Goal: Find specific page/section: Find specific page/section

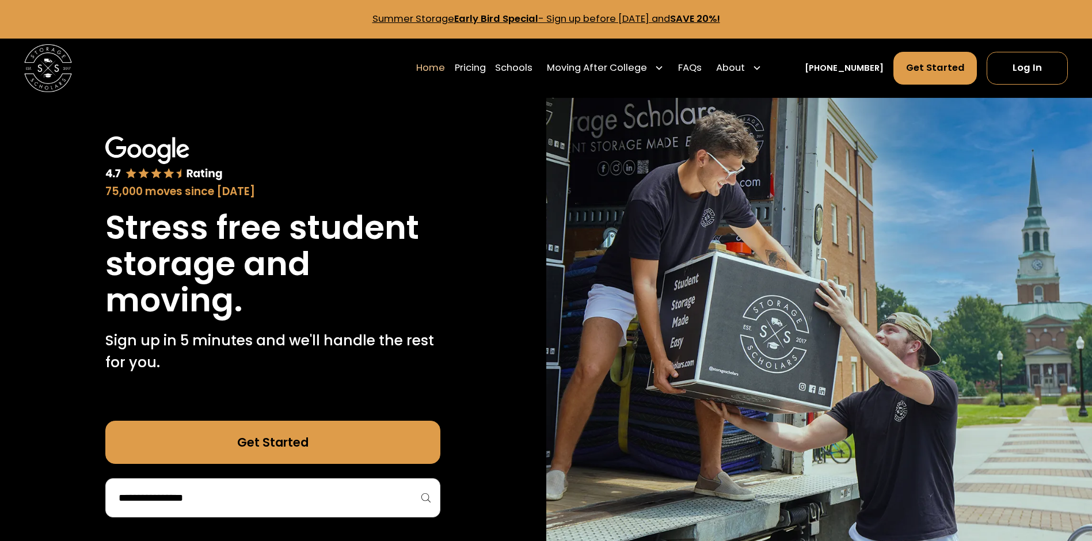
scroll to position [288, 0]
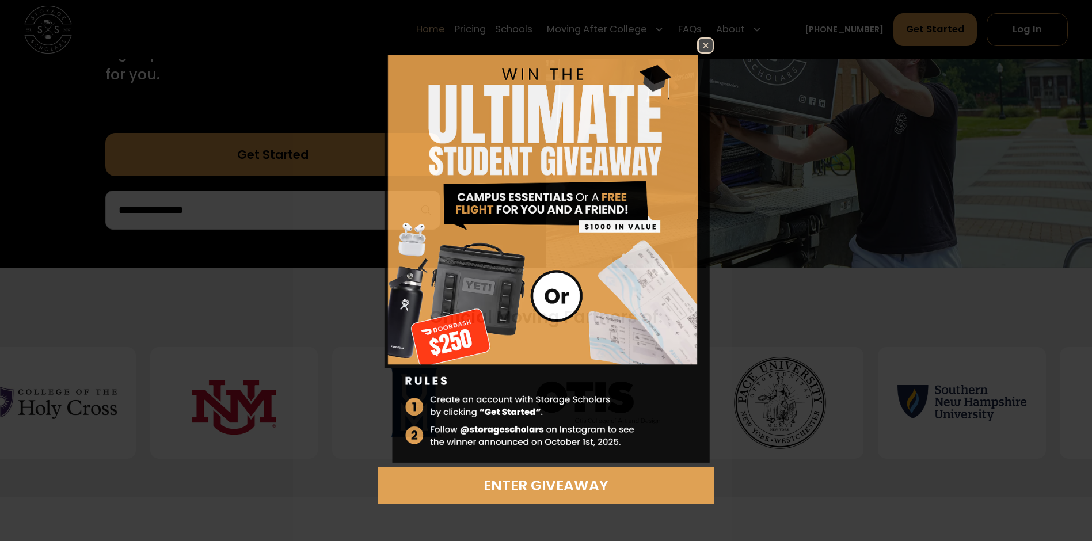
click at [392, 206] on img at bounding box center [545, 252] width 335 height 430
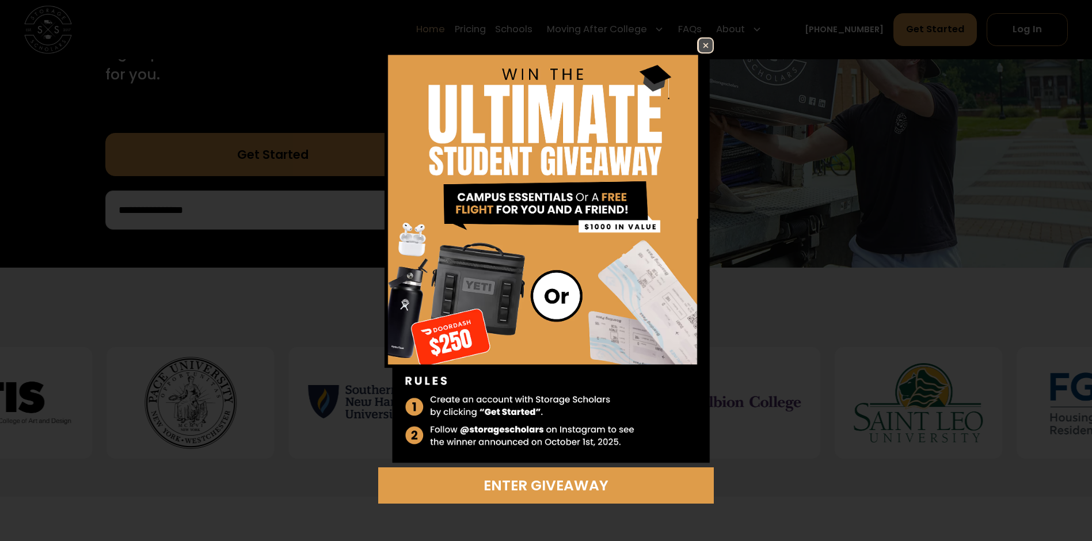
click at [703, 39] on img at bounding box center [706, 46] width 14 height 14
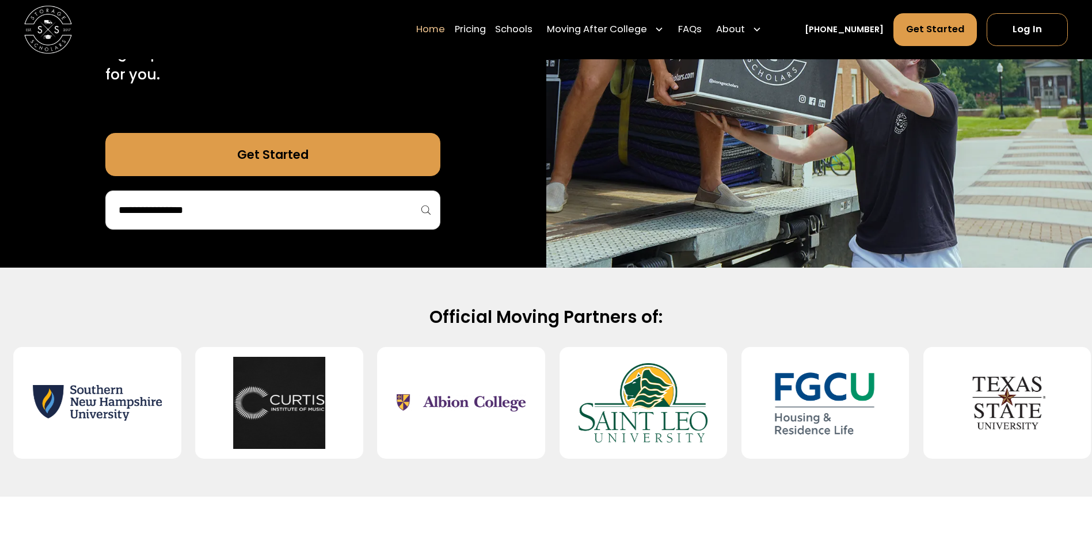
click at [388, 206] on input "search" at bounding box center [272, 210] width 311 height 20
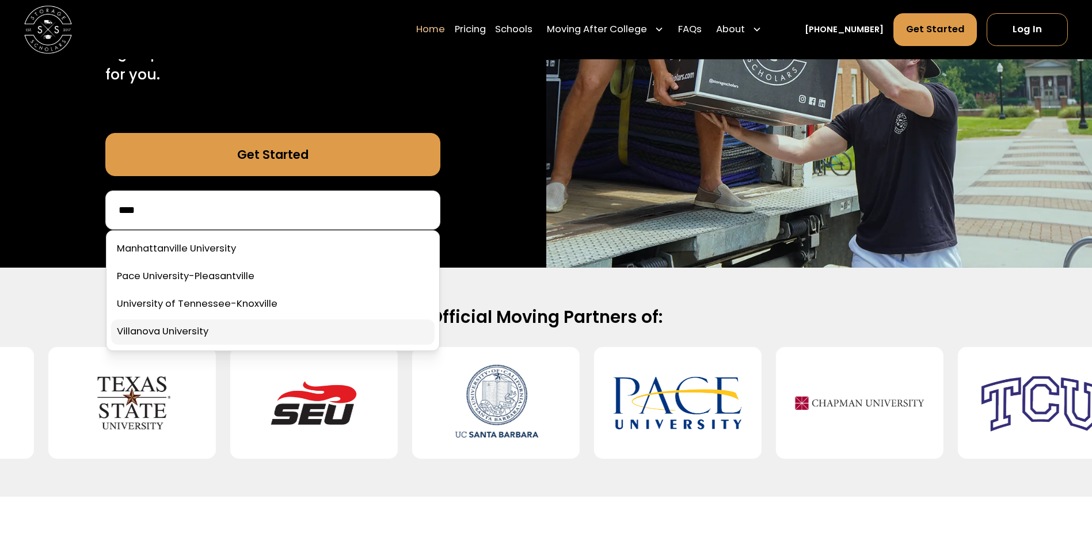
type input "****"
click at [291, 333] on link at bounding box center [273, 332] width 324 height 25
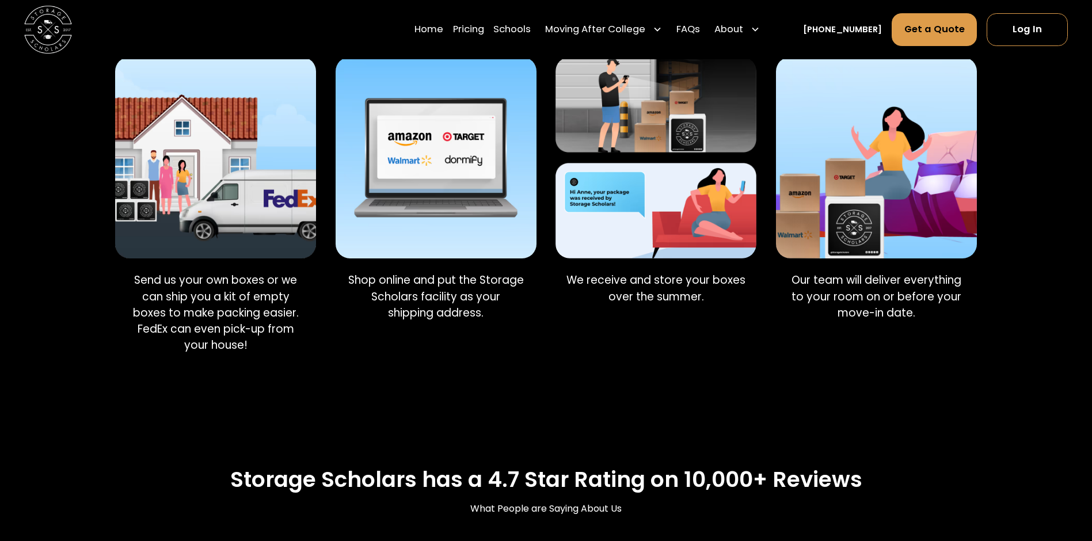
scroll to position [1316, 0]
